Goal: Task Accomplishment & Management: Manage account settings

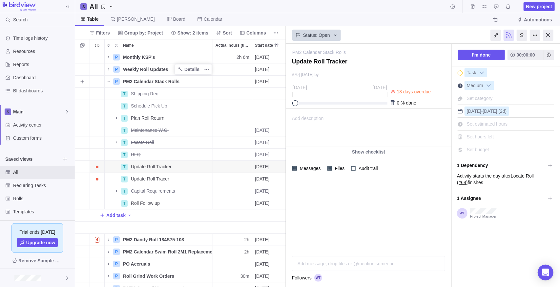
scroll to position [230, 206]
click at [32, 187] on span "Recurring Tasks" at bounding box center [36, 185] width 47 height 7
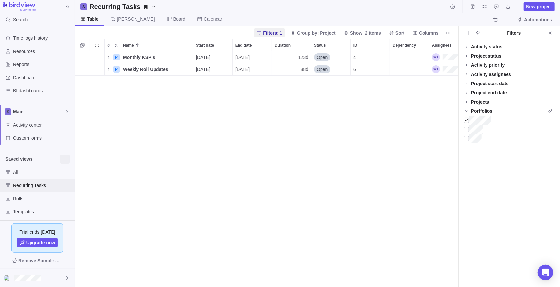
scroll to position [230, 378]
click at [108, 69] on icon "Name" at bounding box center [108, 69] width 5 height 5
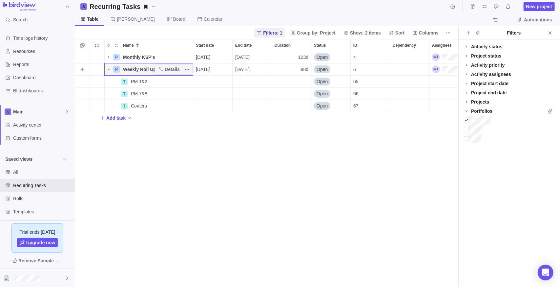
click at [108, 69] on icon "Name" at bounding box center [108, 69] width 5 height 5
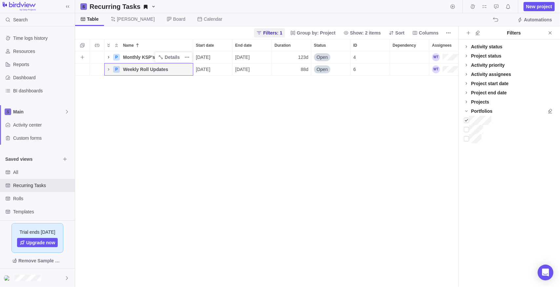
click at [109, 57] on icon "Name" at bounding box center [108, 56] width 5 height 5
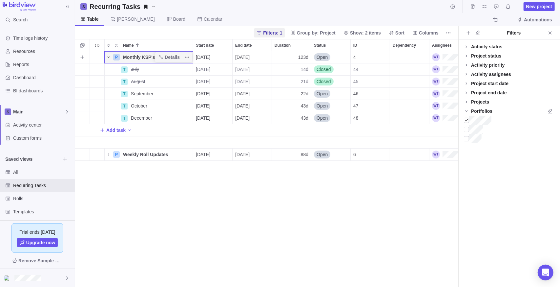
click at [109, 57] on icon "Name" at bounding box center [108, 56] width 5 height 5
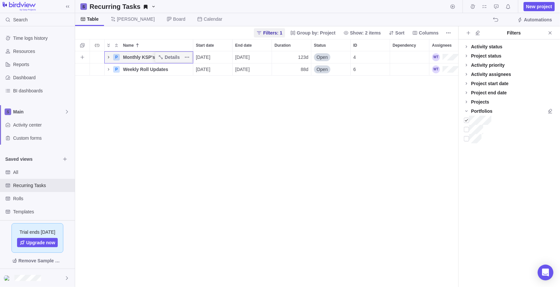
click at [109, 57] on icon "Name" at bounding box center [108, 56] width 5 height 5
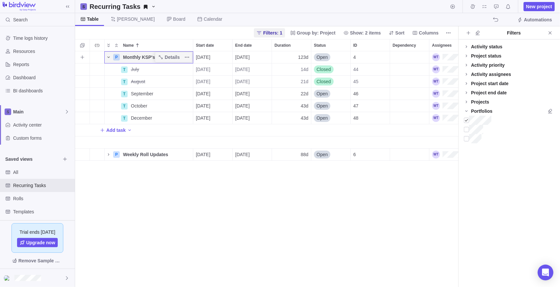
click at [109, 57] on icon "Name" at bounding box center [108, 56] width 5 height 5
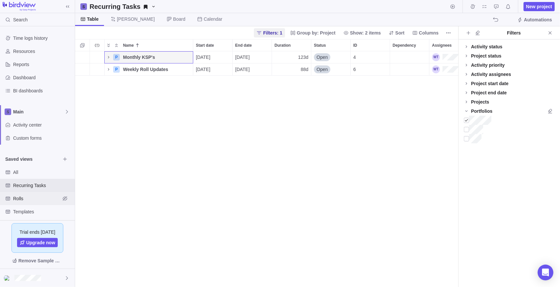
click at [23, 198] on span "Rolls" at bounding box center [36, 198] width 47 height 7
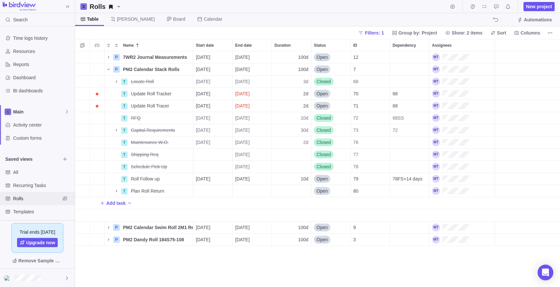
scroll to position [230, 480]
click at [30, 169] on span "All" at bounding box center [36, 172] width 47 height 7
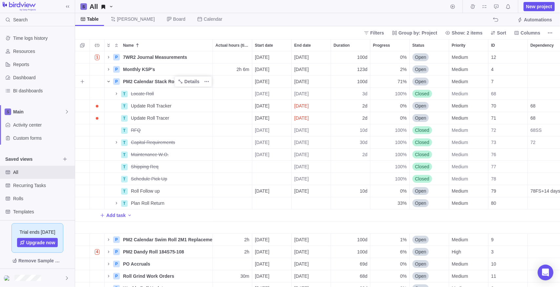
click at [109, 82] on icon "Name" at bounding box center [108, 81] width 5 height 5
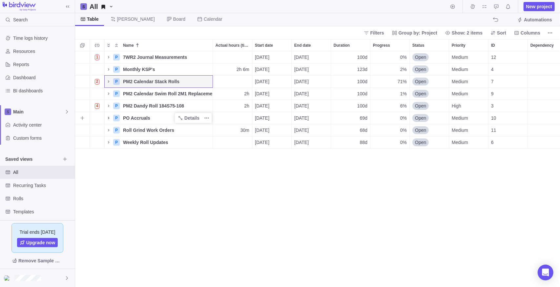
click at [109, 118] on icon "Name" at bounding box center [108, 117] width 5 height 5
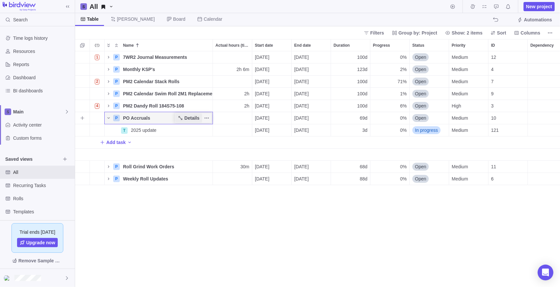
click at [191, 119] on span "Details" at bounding box center [191, 118] width 15 height 7
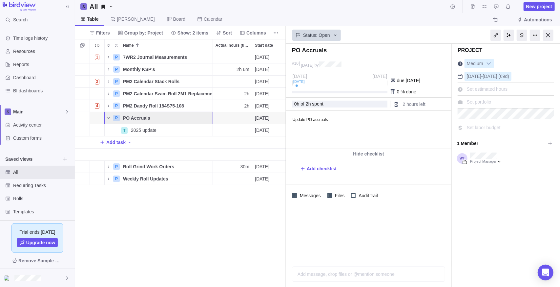
click at [491, 100] on span "Set portfolio" at bounding box center [479, 101] width 25 height 5
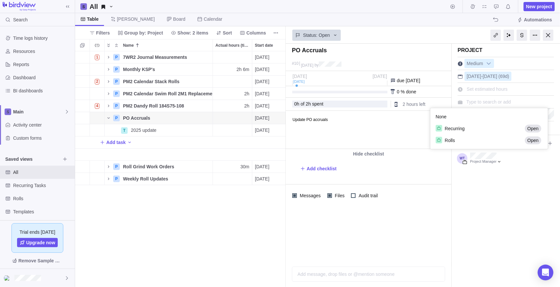
scroll to position [36, 113]
click at [459, 131] on span "Recurring" at bounding box center [455, 128] width 20 height 7
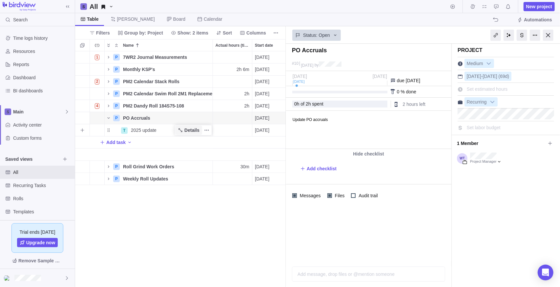
click at [186, 128] on span "Details" at bounding box center [191, 130] width 15 height 7
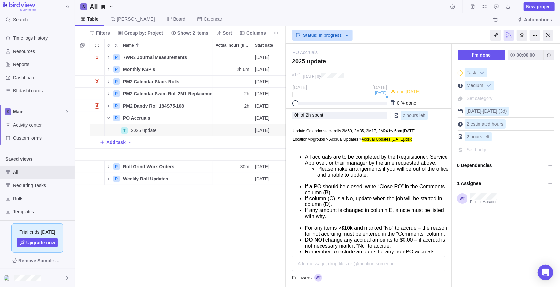
click at [177, 227] on div "1 P 7WR2 Journal Measurements Details [DATE] [DATE] 100d 0% Open Medium 12 100h…" at bounding box center [180, 169] width 211 height 236
drag, startPoint x: 197, startPoint y: 255, endPoint x: 194, endPoint y: 262, distance: 7.9
click at [197, 255] on div "1 P 7WR2 Journal Measurements Details [DATE] [DATE] 100d 0% Open Medium 12 100h…" at bounding box center [180, 169] width 211 height 236
